Goal: Obtain resource: Download file/media

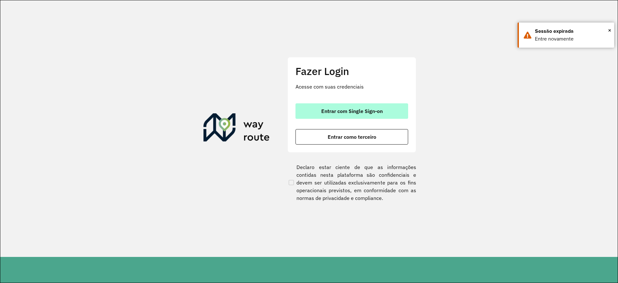
click at [352, 106] on button "Entrar com Single Sign-on" at bounding box center [352, 110] width 113 height 15
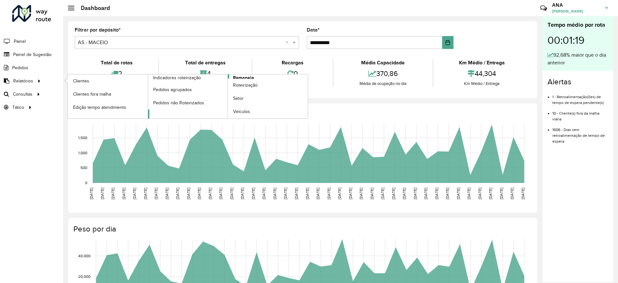
click at [241, 77] on span "Romaneio" at bounding box center [243, 77] width 21 height 7
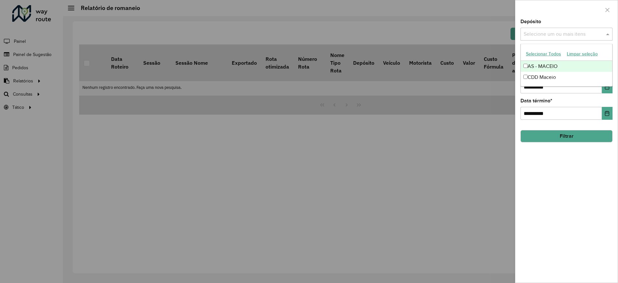
click at [493, 35] on input "text" at bounding box center [564, 35] width 82 height 8
click at [493, 77] on div "CDD Maceio" at bounding box center [566, 77] width 91 height 11
click at [493, 55] on button "Selecionar Todos" at bounding box center [543, 54] width 41 height 10
click at [493, 195] on div "**********" at bounding box center [567, 151] width 102 height 264
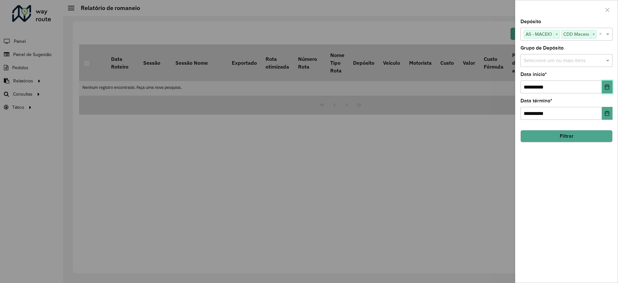
click at [493, 91] on button "Choose Date" at bounding box center [607, 87] width 11 height 13
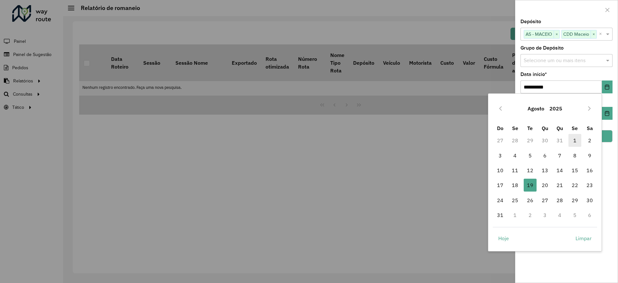
click at [493, 141] on span "1" at bounding box center [575, 140] width 13 height 13
type input "**********"
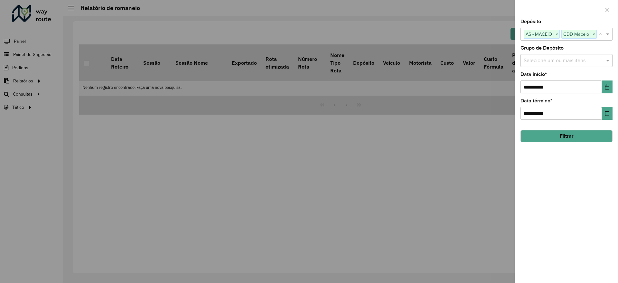
click at [493, 138] on button "Filtrar" at bounding box center [567, 136] width 92 height 12
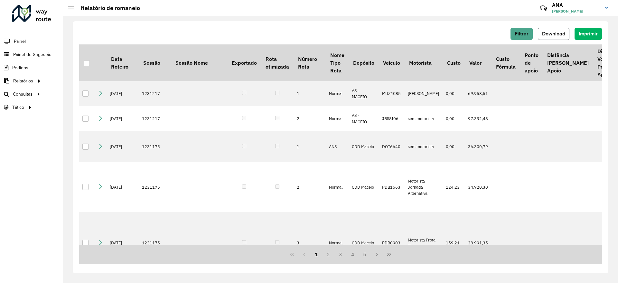
click at [493, 36] on button "Download" at bounding box center [554, 34] width 32 height 12
